Goal: Find specific page/section: Find specific page/section

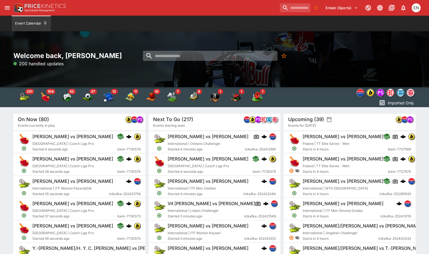
drag, startPoint x: 164, startPoint y: 55, endPoint x: 167, endPoint y: 55, distance: 3.1
click at [164, 55] on input "search" at bounding box center [210, 56] width 134 height 10
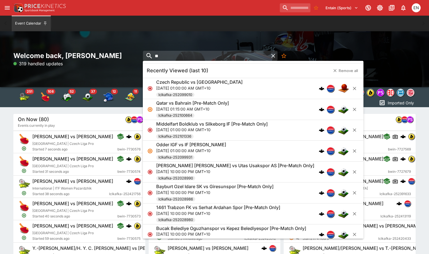
type input "*"
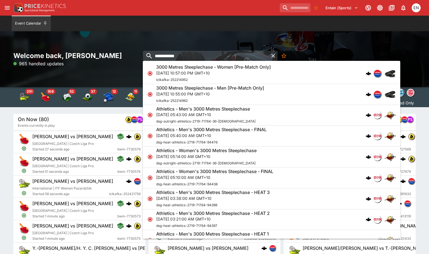
type input "**********"
click at [184, 92] on p "[DATE] 10:55:00 PM GMT+10" at bounding box center [210, 94] width 108 height 6
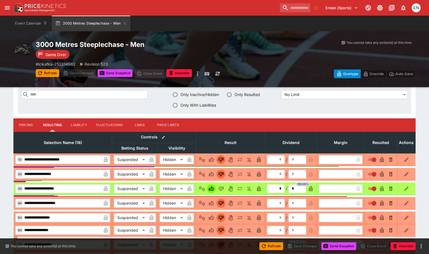
scroll to position [223, 0]
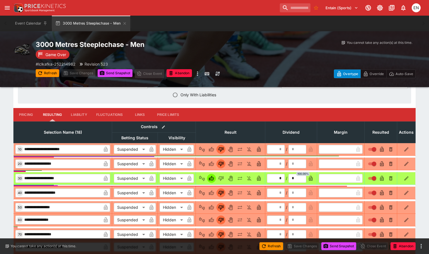
click at [79, 114] on button "Liability" at bounding box center [78, 114] width 25 height 13
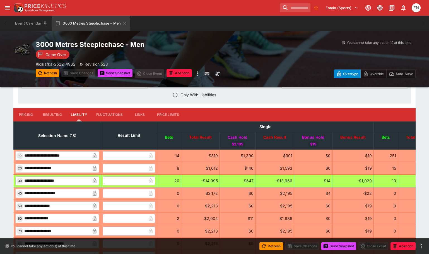
click at [46, 116] on button "Resulting" at bounding box center [52, 114] width 28 height 13
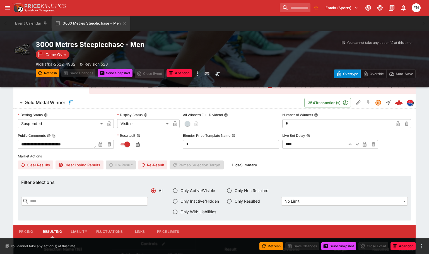
scroll to position [28, 0]
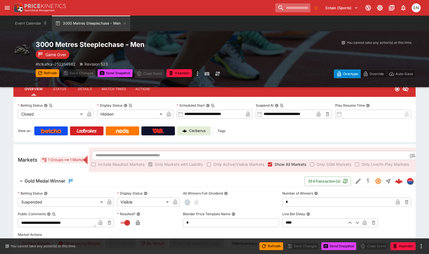
click at [290, 6] on input "search" at bounding box center [292, 7] width 35 height 9
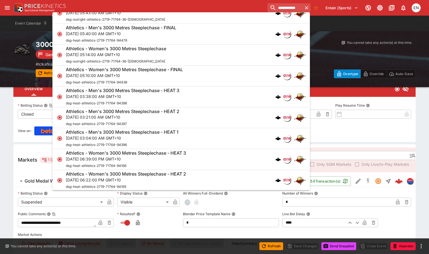
scroll to position [0, 0]
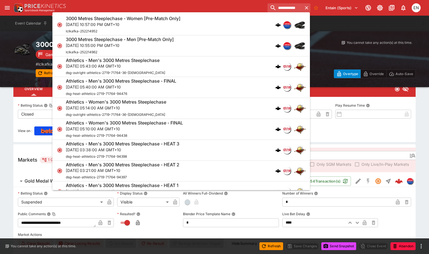
type input "**********"
click at [341, 25] on div "Event Calendar 3000 Metres Steeplechase - Men" at bounding box center [214, 24] width 406 height 16
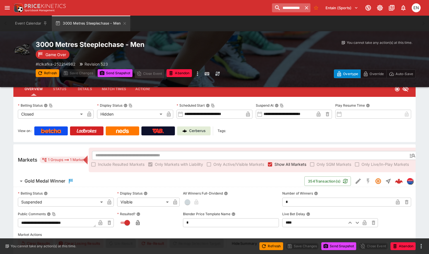
click at [306, 8] on icon "button" at bounding box center [306, 7] width 3 height 3
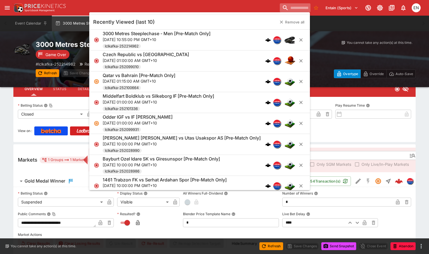
click at [214, 3] on div "Entain (Sports) 1 EN" at bounding box center [217, 8] width 410 height 12
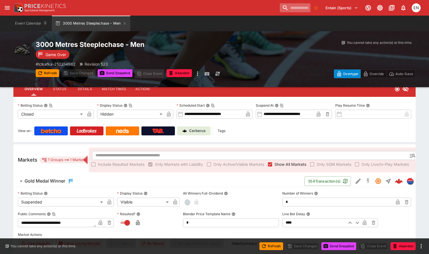
click at [192, 129] on p "Cerberus" at bounding box center [197, 131] width 16 height 6
